Goal: Communication & Community: Ask a question

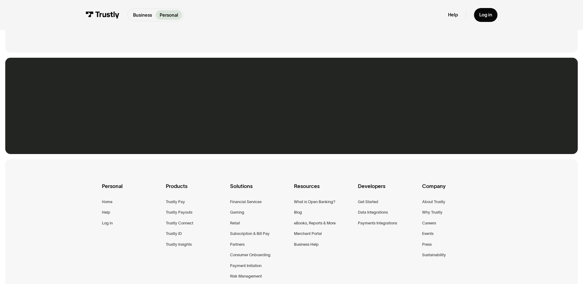
scroll to position [445, 0]
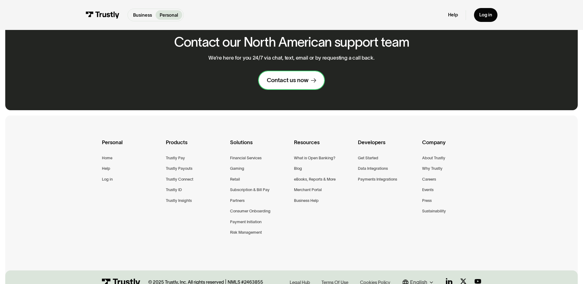
click at [291, 84] on div "Contact us now" at bounding box center [288, 81] width 42 height 8
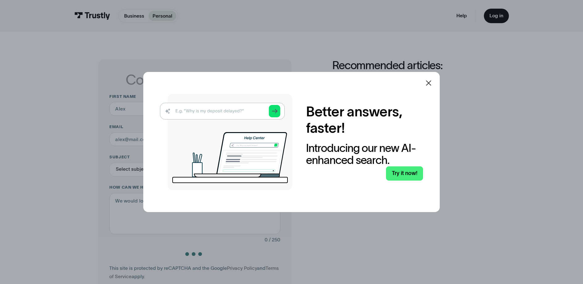
click at [428, 79] on icon at bounding box center [428, 82] width 7 height 7
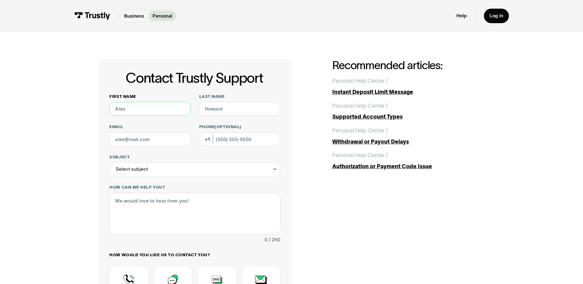
click at [109, 116] on input "First name" at bounding box center [150, 109] width 82 height 14
type input "Test"
type input "tiffany.mckinney@trustly.com"
click at [145, 177] on div "Select subject" at bounding box center [194, 170] width 171 height 14
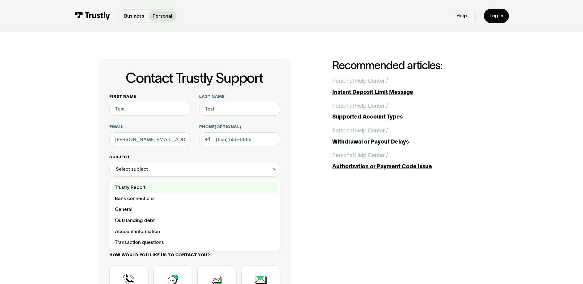
click at [148, 193] on div "Contact Trustly Support" at bounding box center [194, 187] width 165 height 11
type input "**********"
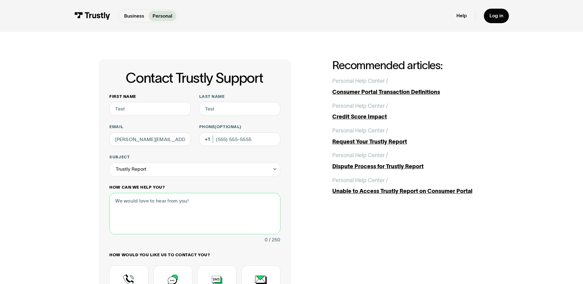
click at [156, 233] on textarea "How can we help you?" at bounding box center [194, 213] width 171 height 41
click at [157, 234] on textarea "How can we help you?" at bounding box center [194, 213] width 171 height 41
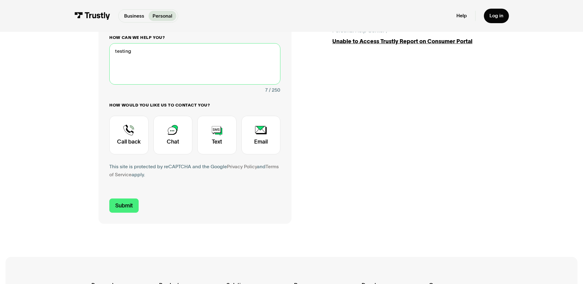
scroll to position [173, 0]
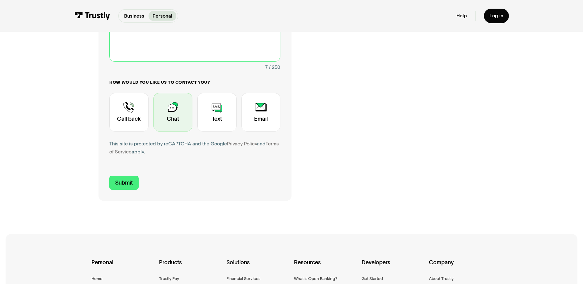
type textarea "testing"
click at [159, 132] on div "Contact Trustly Support" at bounding box center [172, 112] width 39 height 39
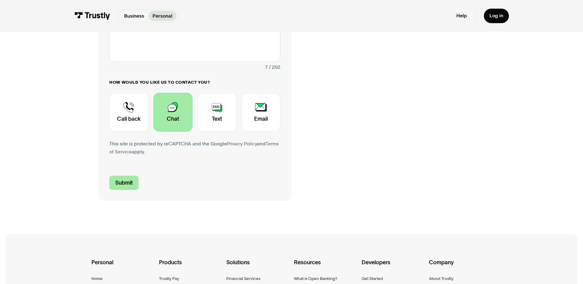
click at [109, 190] on input "Submit" at bounding box center [123, 183] width 29 height 15
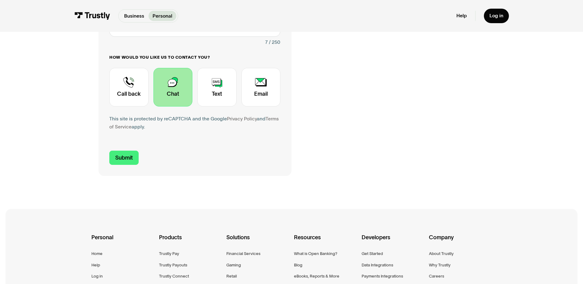
scroll to position [198, 0]
click at [109, 165] on input "Submit" at bounding box center [123, 157] width 29 height 15
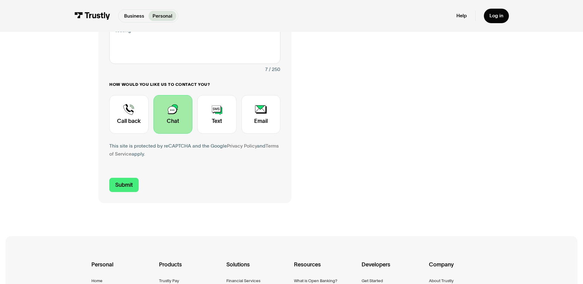
scroll to position [201, 0]
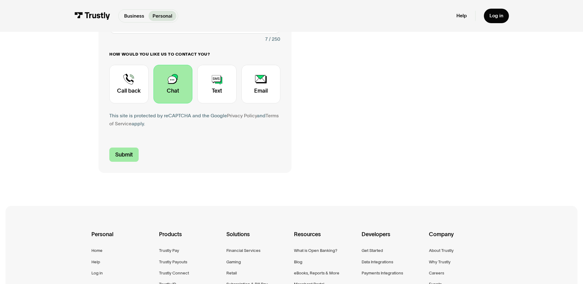
click at [109, 162] on input "Submit" at bounding box center [123, 155] width 29 height 15
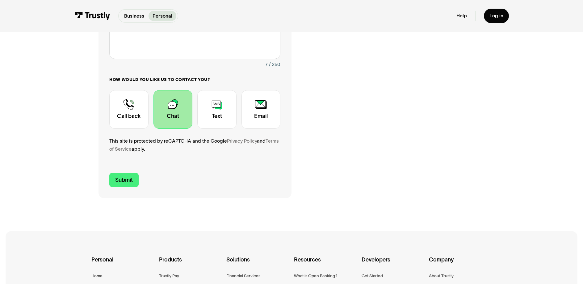
scroll to position [178, 0]
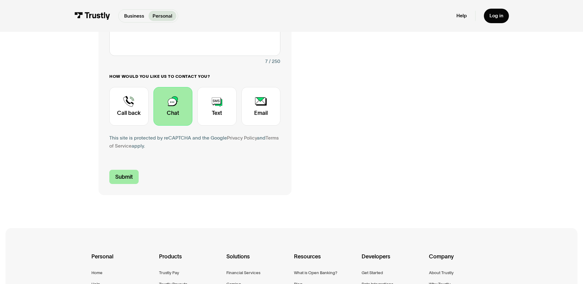
click at [109, 184] on input "Submit" at bounding box center [123, 177] width 29 height 15
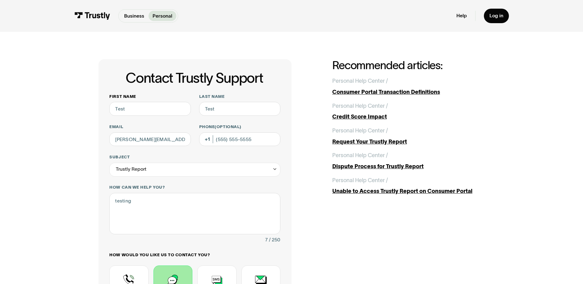
scroll to position [0, 0]
click at [153, 18] on p "Personal" at bounding box center [163, 15] width 20 height 7
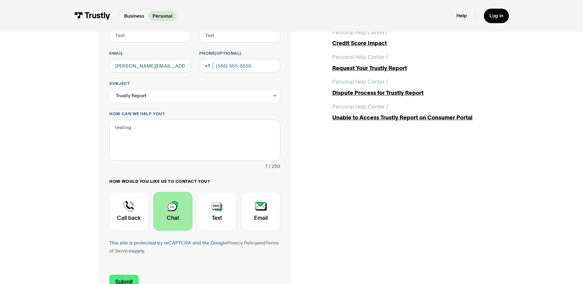
scroll to position [83, 0]
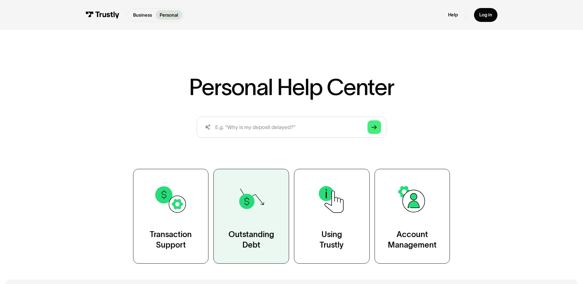
click at [218, 254] on link "Outstanding Debt" at bounding box center [251, 216] width 76 height 95
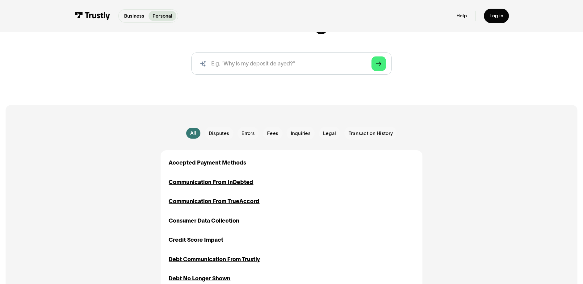
scroll to position [93, 0]
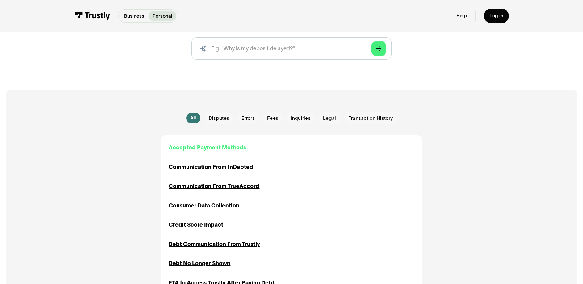
click at [179, 152] on div "Accepted Payment Methods" at bounding box center [207, 148] width 77 height 8
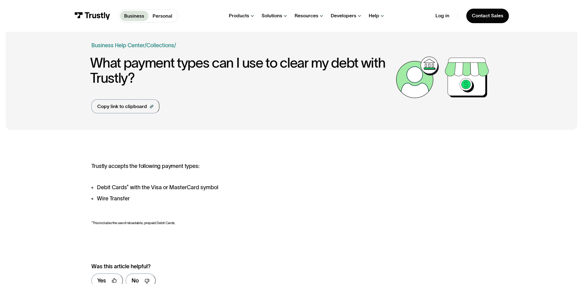
scroll to position [11, 0]
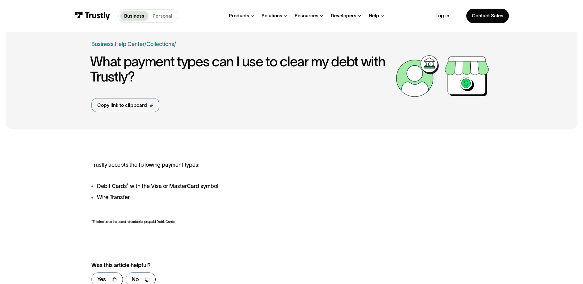
click at [153, 17] on p "Personal" at bounding box center [163, 15] width 20 height 7
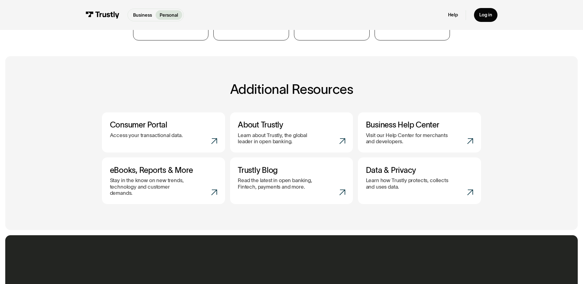
scroll to position [516, 0]
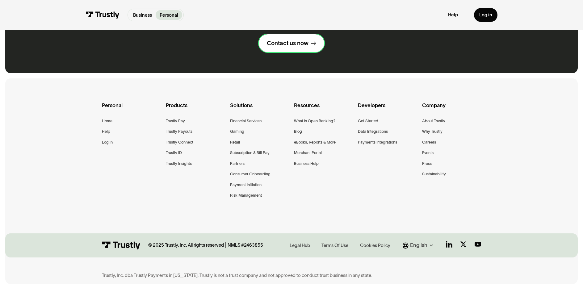
click at [278, 47] on div "Contact us now" at bounding box center [288, 44] width 42 height 8
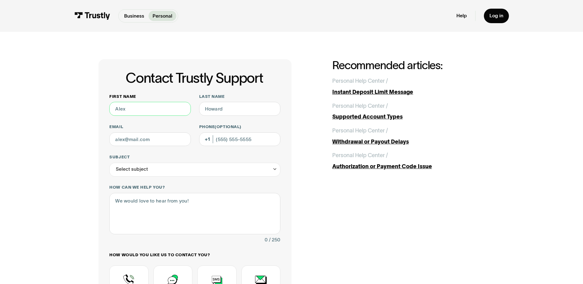
click at [157, 116] on input "First name" at bounding box center [150, 109] width 82 height 14
type input "test"
click at [253, 116] on input "Last name" at bounding box center [240, 109] width 82 height 14
drag, startPoint x: 124, startPoint y: 168, endPoint x: 125, endPoint y: 165, distance: 3.5
click at [124, 168] on div "First name test Last name terst Email Phone (Optional) Subject Select subject T…" at bounding box center [194, 215] width 171 height 243
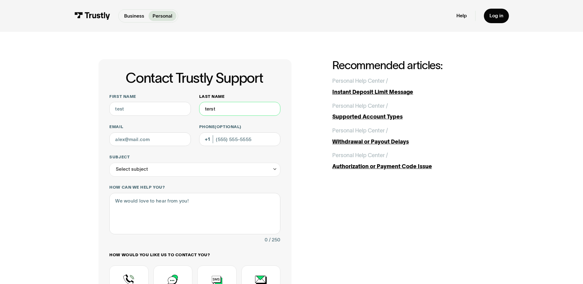
drag, startPoint x: 228, startPoint y: 130, endPoint x: 233, endPoint y: 127, distance: 6.5
click at [228, 116] on input "terst" at bounding box center [240, 109] width 82 height 14
drag, startPoint x: 190, startPoint y: 122, endPoint x: 153, endPoint y: 119, distance: 37.1
click at [153, 119] on div "First name test Last name terst Email Phone (Optional) Subject Select subject T…" at bounding box center [194, 215] width 171 height 243
type input "test"
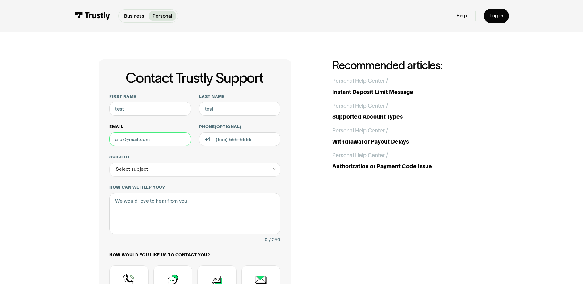
click at [137, 146] on input "Email" at bounding box center [150, 139] width 82 height 14
type input "t"
type input "[PERSON_NAME][EMAIL_ADDRESS][PERSON_NAME][DOMAIN_NAME]"
click at [131, 177] on div "Select subject" at bounding box center [194, 170] width 171 height 14
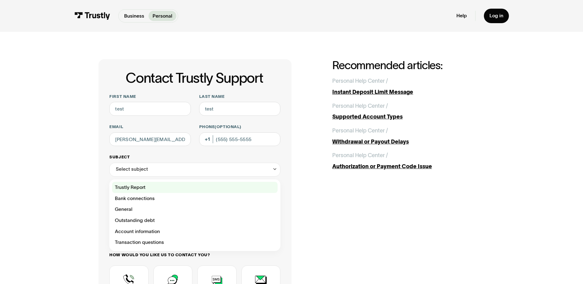
click at [132, 193] on div "Contact Trustly Support" at bounding box center [194, 187] width 165 height 11
type input "**********"
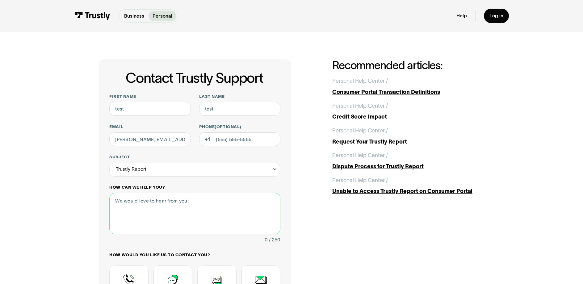
drag, startPoint x: 132, startPoint y: 250, endPoint x: 131, endPoint y: 237, distance: 12.4
click at [132, 234] on textarea "How can we help you?" at bounding box center [194, 213] width 171 height 41
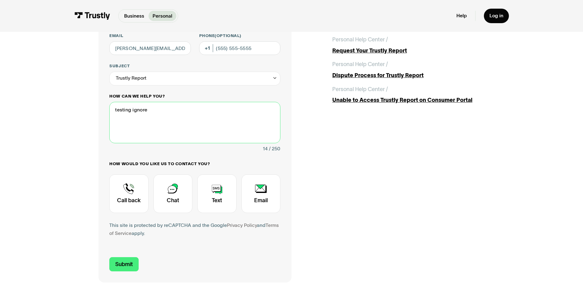
scroll to position [109, 0]
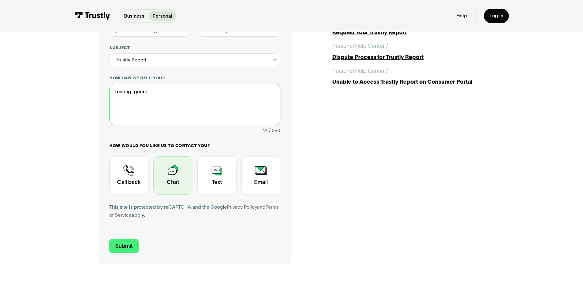
type textarea "testing ignore"
click at [154, 195] on div "Contact Trustly Support" at bounding box center [172, 175] width 39 height 39
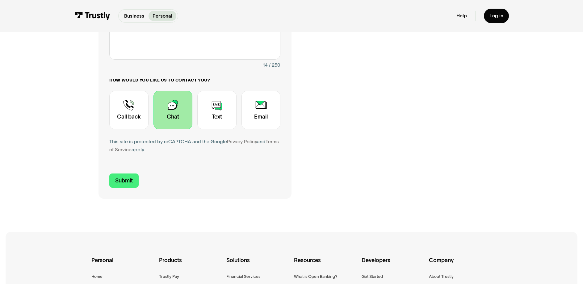
scroll to position [199, 0]
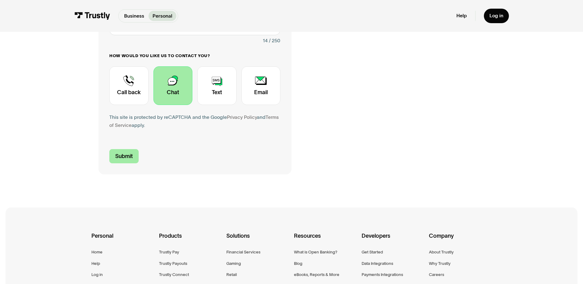
click at [109, 164] on input "Submit" at bounding box center [123, 156] width 29 height 15
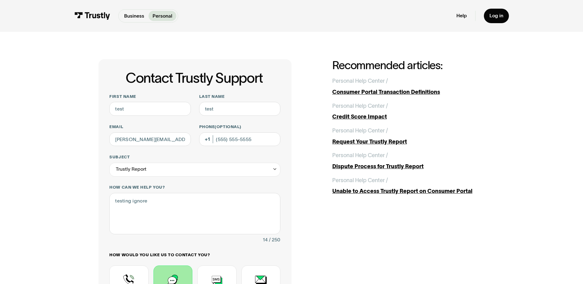
scroll to position [136, 0]
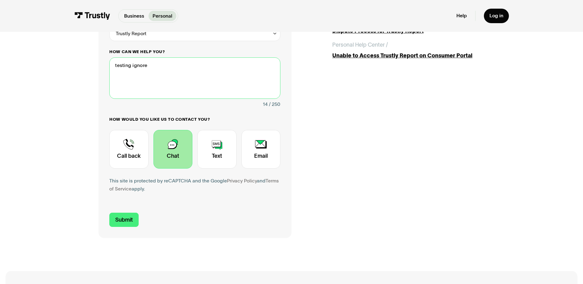
click at [172, 99] on textarea "testing ignore" at bounding box center [194, 77] width 171 height 41
drag, startPoint x: 199, startPoint y: 196, endPoint x: 112, endPoint y: 236, distance: 95.6
click at [199, 169] on div "Contact Trustly Support" at bounding box center [216, 149] width 39 height 39
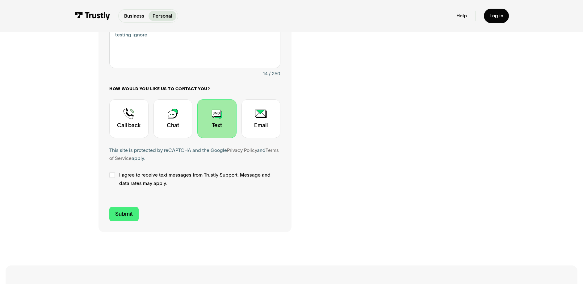
scroll to position [167, 0]
click at [109, 187] on label "I agree to receive text messages from Trustly Support. Message and data rates m…" at bounding box center [194, 178] width 171 height 17
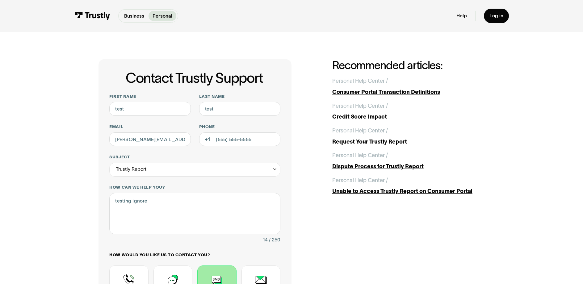
click at [224, 167] on div "**********" at bounding box center [194, 228] width 171 height 268
click at [226, 146] on input "Phone (Optional)" at bounding box center [240, 139] width 82 height 14
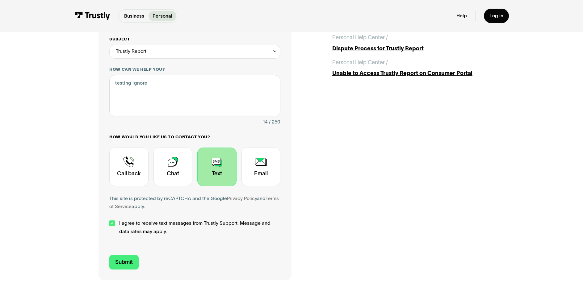
scroll to position [263, 0]
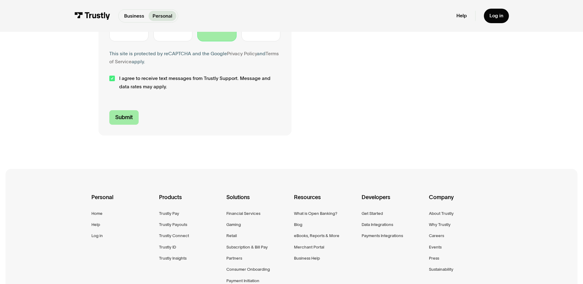
click at [109, 125] on input "Submit" at bounding box center [123, 117] width 29 height 15
type input "+13038838502"
drag, startPoint x: 245, startPoint y: 67, endPoint x: 134, endPoint y: 101, distance: 115.5
click at [241, 41] on div "Contact Trustly Support" at bounding box center [260, 22] width 39 height 39
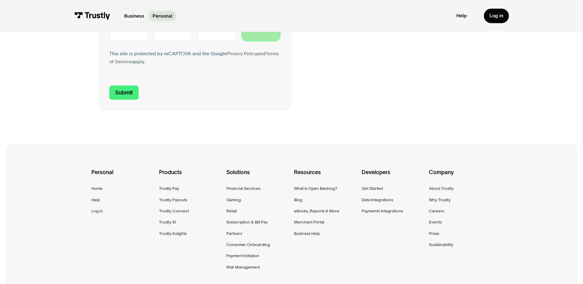
scroll to position [258, 0]
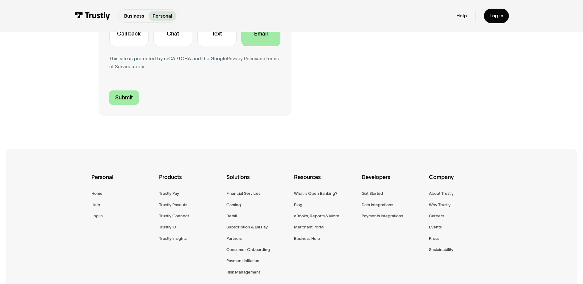
click at [109, 105] on input "Submit" at bounding box center [123, 97] width 29 height 15
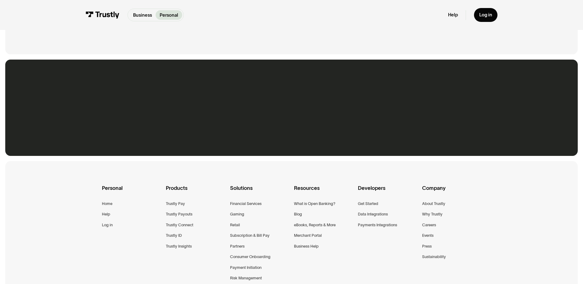
scroll to position [478, 0]
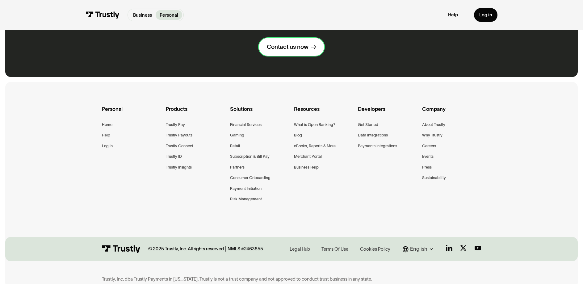
click at [290, 56] on link "Contact us now" at bounding box center [291, 47] width 65 height 18
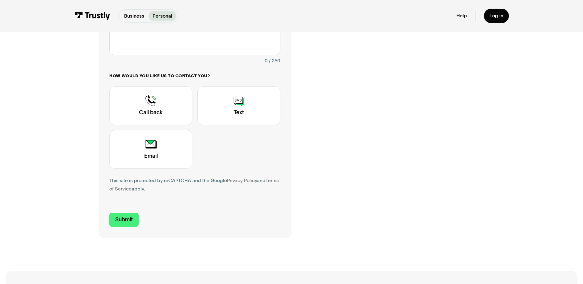
scroll to position [225, 0]
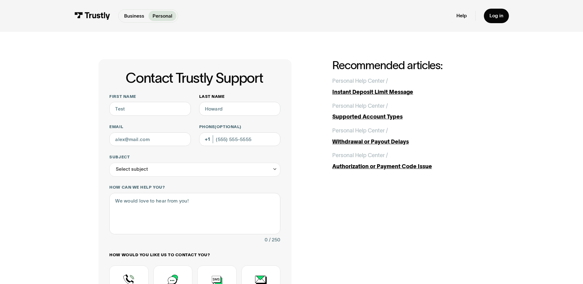
type input "Test"
click at [217, 116] on input "Last name" at bounding box center [240, 109] width 82 height 14
type input "test"
click at [141, 146] on input "Email" at bounding box center [150, 139] width 82 height 14
type input "[PERSON_NAME][EMAIL_ADDRESS][PERSON_NAME][DOMAIN_NAME]"
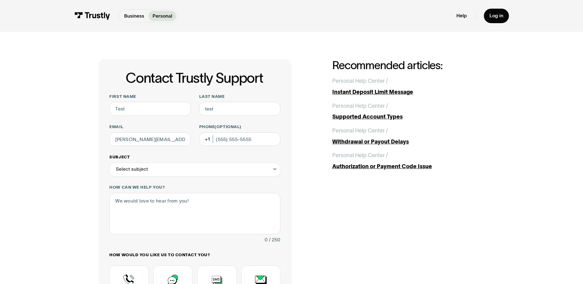
click at [189, 177] on div "Select subject" at bounding box center [194, 170] width 171 height 14
click at [138, 193] on div "Contact Trustly Support" at bounding box center [194, 187] width 165 height 11
type input "**********"
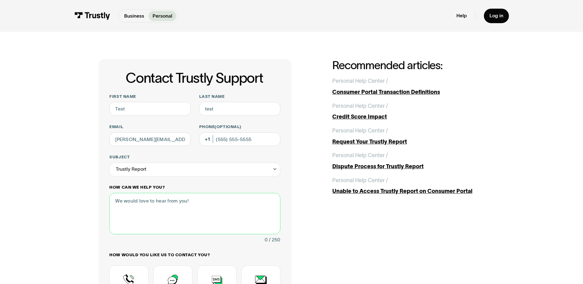
click at [133, 232] on textarea "How can we help you?" at bounding box center [194, 213] width 171 height 41
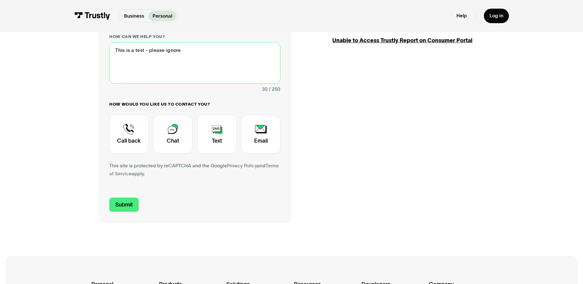
scroll to position [174, 0]
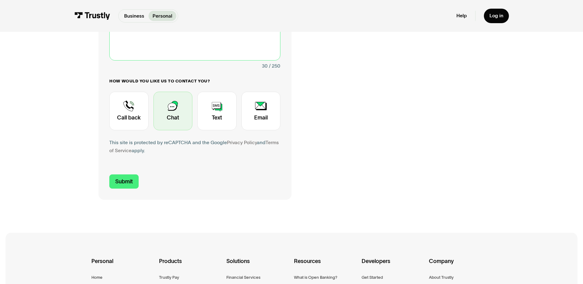
type textarea "This is a test - please ignore"
drag, startPoint x: 142, startPoint y: 149, endPoint x: 153, endPoint y: 153, distance: 12.1
click at [153, 130] on div "Contact Trustly Support" at bounding box center [172, 111] width 39 height 39
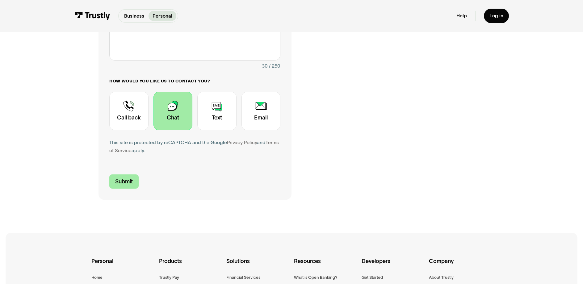
click at [109, 189] on input "Submit" at bounding box center [123, 181] width 29 height 15
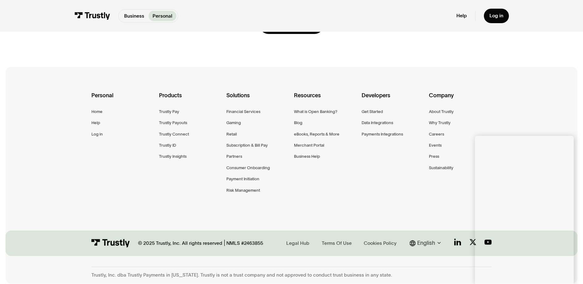
scroll to position [0, 0]
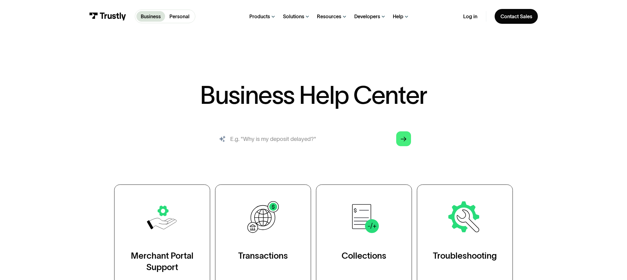
click at [259, 150] on input "search" at bounding box center [313, 138] width 207 height 23
type input "how do I access merchant portal"
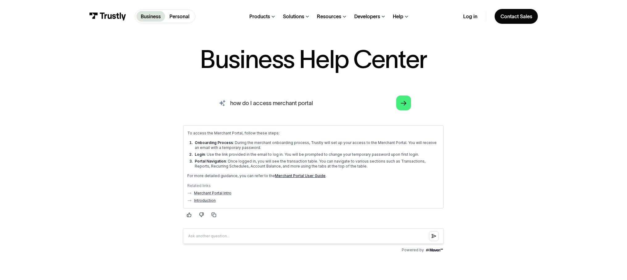
scroll to position [36, 0]
drag, startPoint x: 323, startPoint y: 120, endPoint x: 217, endPoint y: 116, distance: 106.0
click at [217, 114] on input "how do I access merchant portal" at bounding box center [313, 102] width 207 height 23
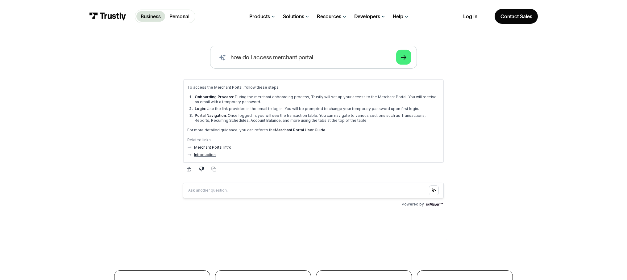
click at [241, 198] on input "Question box" at bounding box center [313, 189] width 261 height 15
type input "can I delete a user"
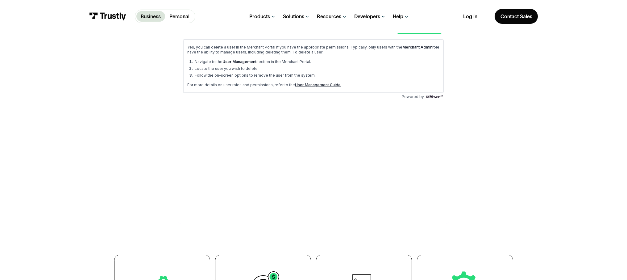
scroll to position [228, 0]
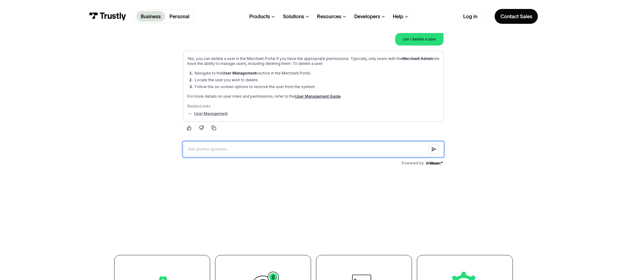
click at [229, 157] on input "Question box" at bounding box center [313, 148] width 261 height 15
type input "this is a test so please delete this"
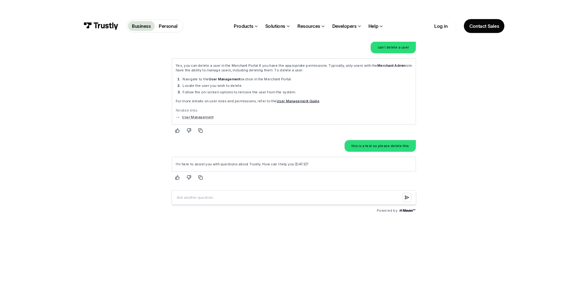
scroll to position [227, 0]
